Goal: Find specific page/section: Find specific page/section

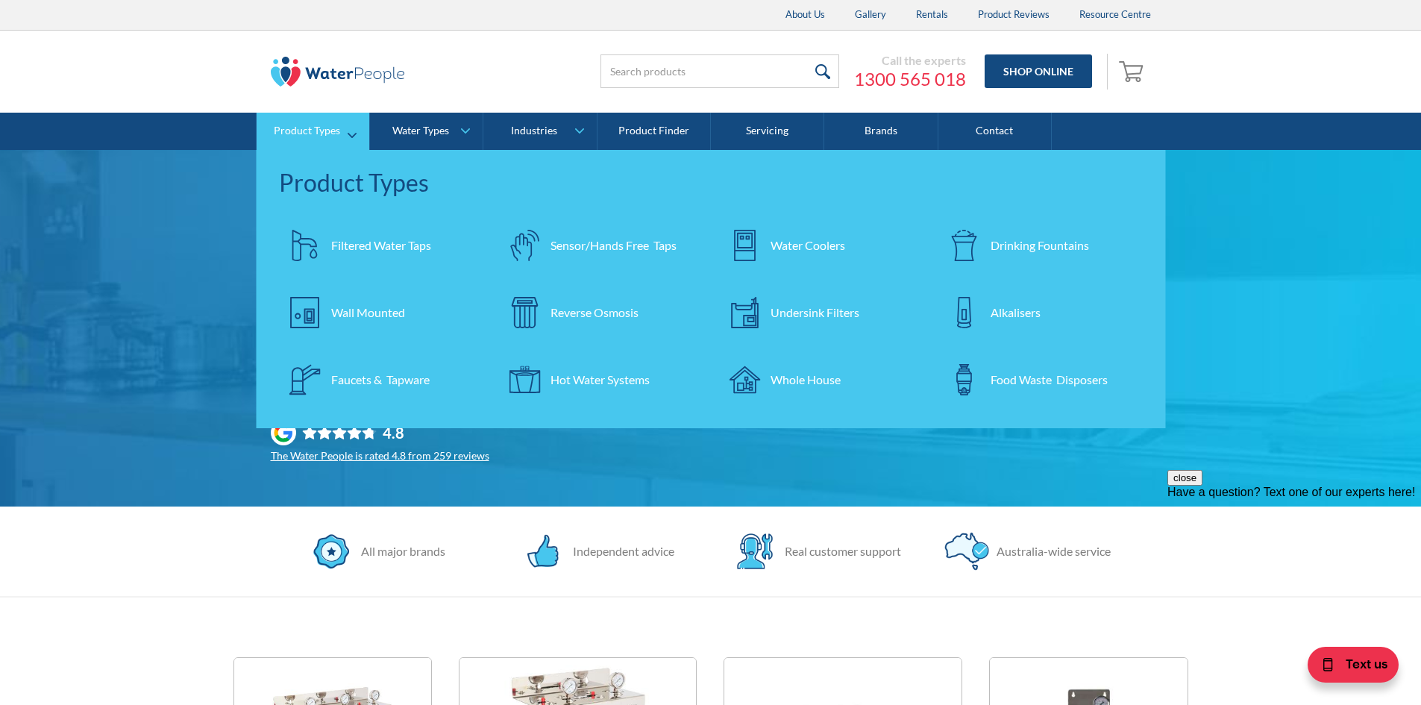
click at [788, 374] on div "Whole House" at bounding box center [805, 380] width 70 height 18
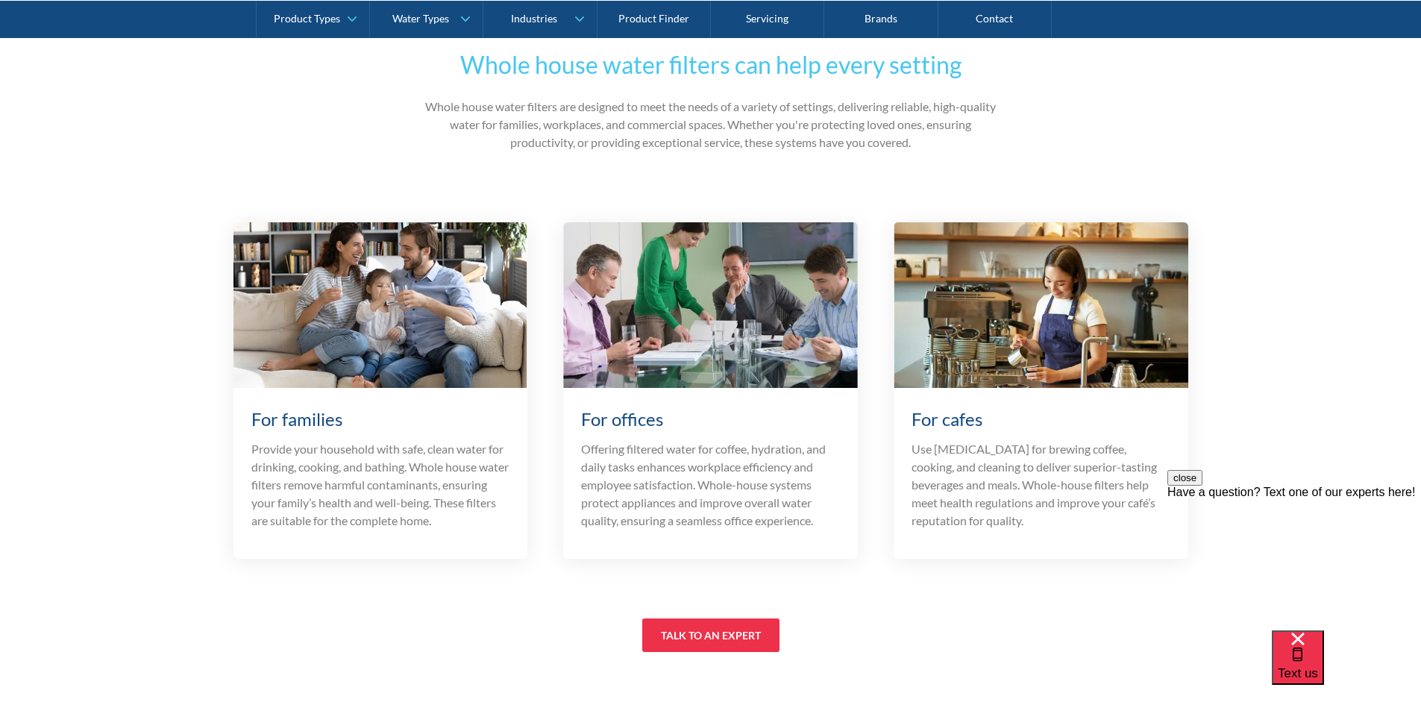
scroll to position [4325, 0]
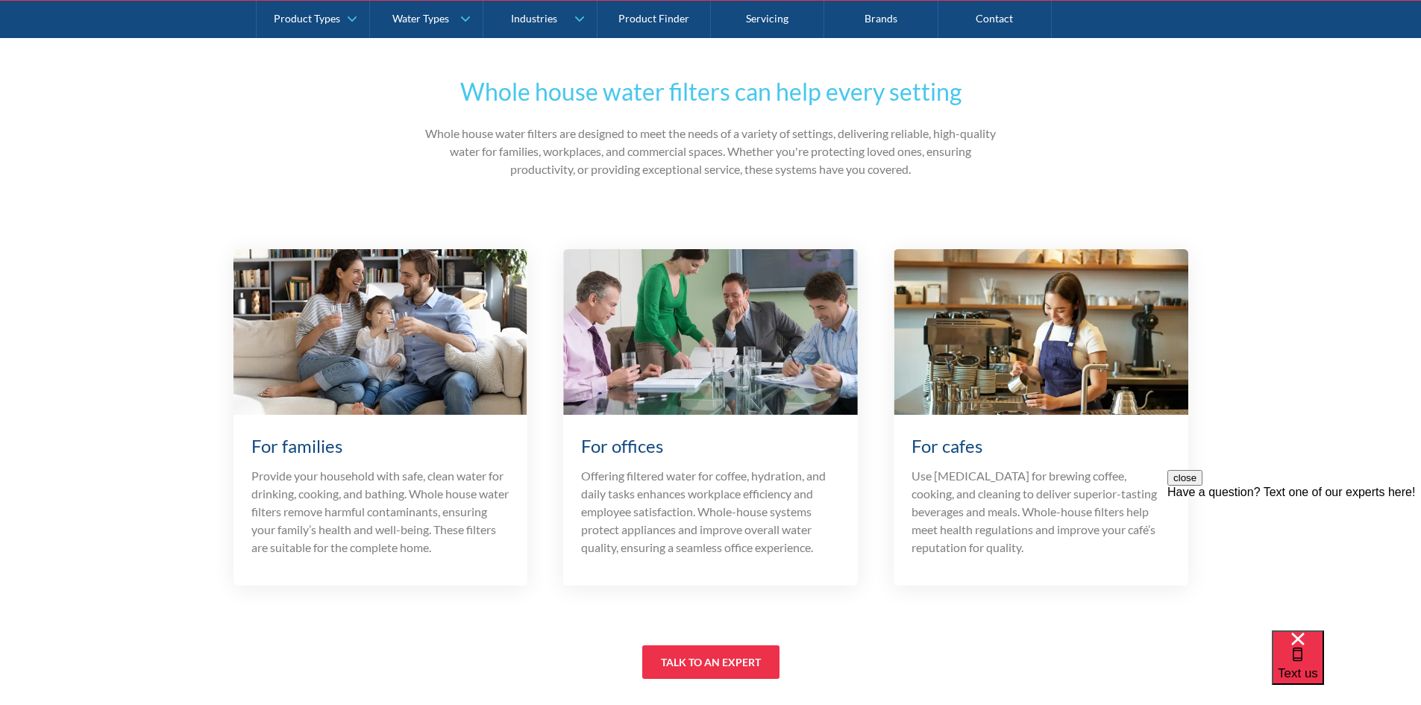
click at [375, 322] on img at bounding box center [380, 332] width 295 height 166
click at [304, 432] on h3 "For families" at bounding box center [380, 445] width 259 height 27
click at [709, 645] on link "talk to an expert" at bounding box center [710, 662] width 137 height 34
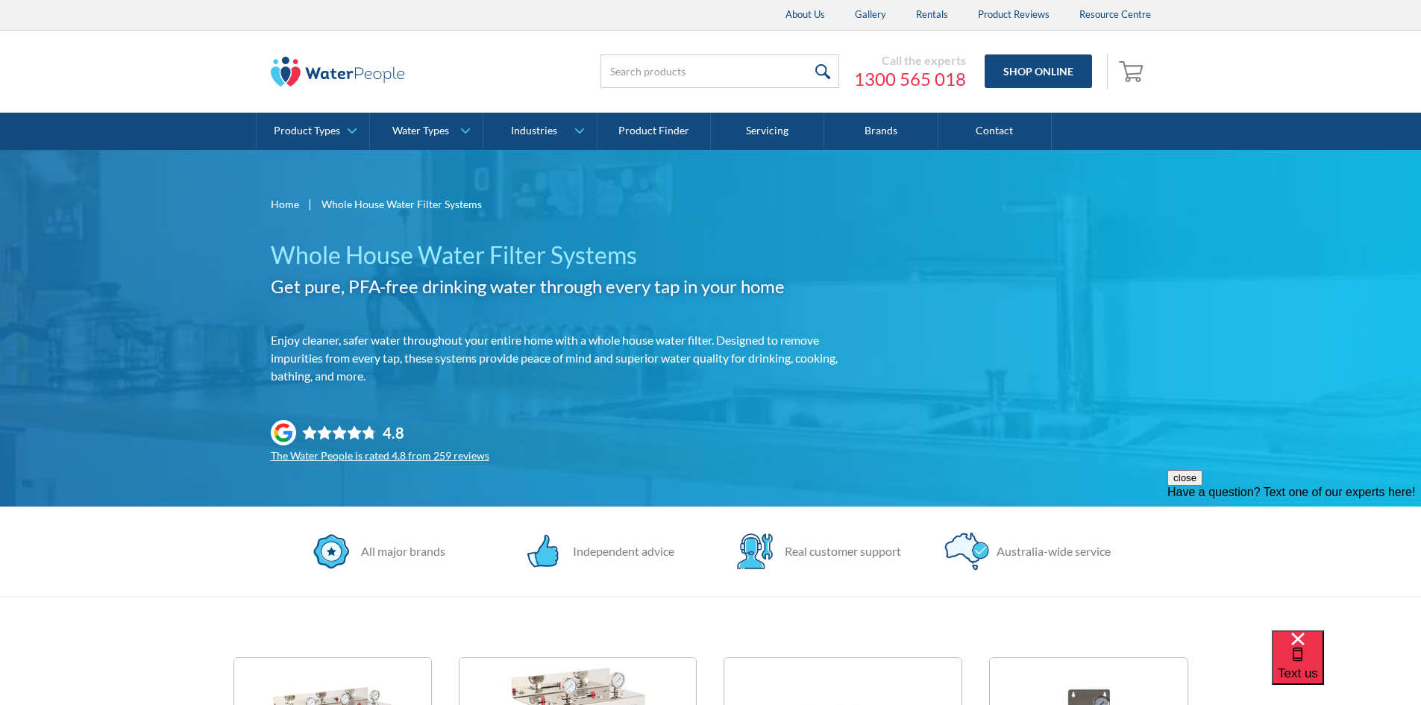
scroll to position [4325, 0]
